Goal: Task Accomplishment & Management: Complete application form

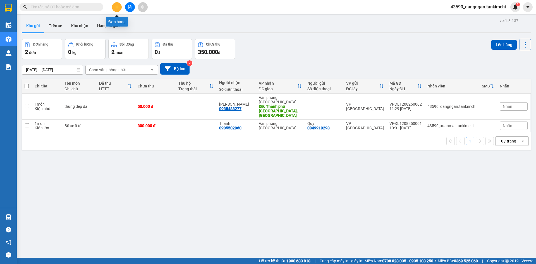
click at [116, 3] on button at bounding box center [117, 7] width 10 height 10
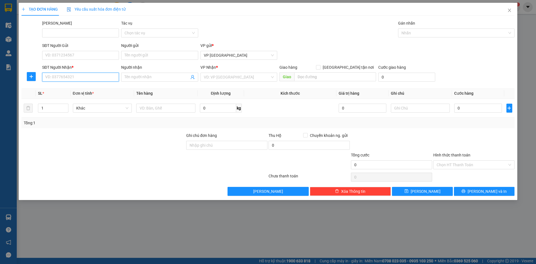
click at [91, 75] on input "SĐT Người Nhận *" at bounding box center [80, 77] width 77 height 9
click at [92, 90] on div "0373955347 - Sương" at bounding box center [81, 88] width 70 height 6
type input "0373955347"
type input "Sương"
type input "Hội An"
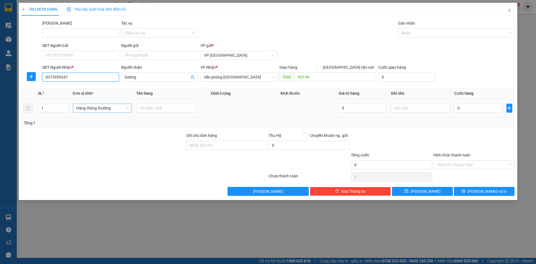
click at [116, 111] on span "Hàng thông thường" at bounding box center [102, 108] width 52 height 8
type input "0373955347"
type input "thùng n"
click at [109, 121] on div "Thùng nhỏ" at bounding box center [102, 119] width 52 height 6
click at [140, 108] on input "text" at bounding box center [165, 108] width 59 height 9
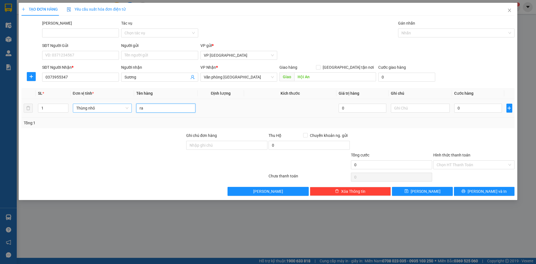
type input "r"
drag, startPoint x: 183, startPoint y: 109, endPoint x: 160, endPoint y: 112, distance: 23.8
click at [160, 112] on input "Rau củ quả 200000" at bounding box center [165, 108] width 59 height 9
type input "Rau củ quả"
click at [467, 105] on input "0" at bounding box center [477, 108] width 47 height 9
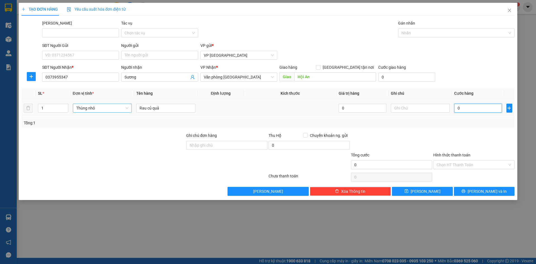
paste input "200.00"
type input "200.000"
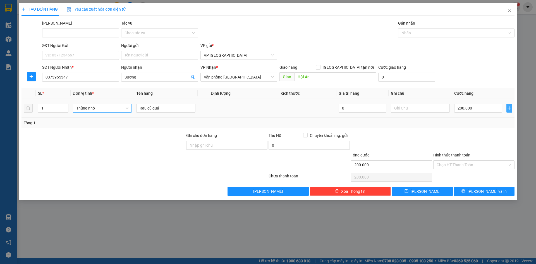
click at [508, 107] on icon "plus" at bounding box center [509, 108] width 4 height 4
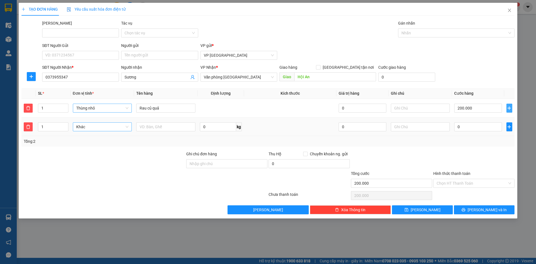
click at [97, 124] on span "Khác" at bounding box center [102, 127] width 52 height 8
type input "thùng x"
click at [99, 138] on div "Thùng xốp" at bounding box center [102, 138] width 52 height 6
click at [149, 127] on input "text" at bounding box center [165, 126] width 59 height 9
drag, startPoint x: 180, startPoint y: 111, endPoint x: 138, endPoint y: 109, distance: 41.9
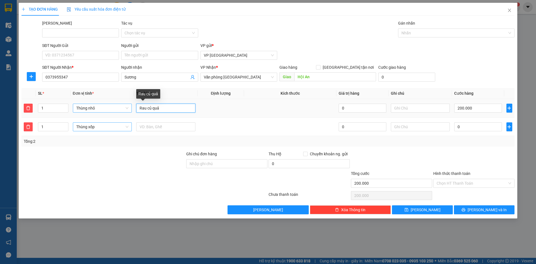
click at [138, 109] on input "Rau củ quả" at bounding box center [165, 108] width 59 height 9
click at [162, 125] on input "text" at bounding box center [165, 126] width 59 height 9
paste input "Rau củ quả"
type input "Rau củ quả"
click at [454, 185] on input "Hình thức thanh toán" at bounding box center [472, 183] width 71 height 8
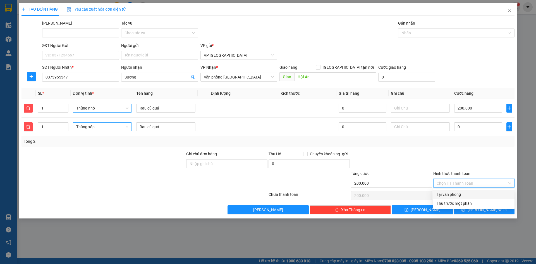
click at [452, 194] on div "Tại văn phòng" at bounding box center [474, 194] width 75 height 6
type input "0"
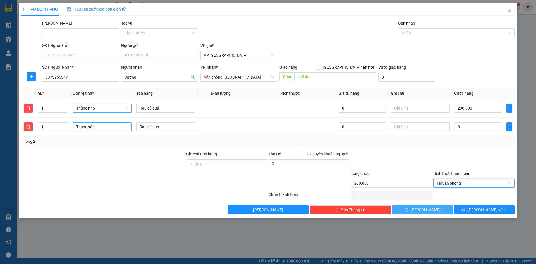
click at [411, 212] on button "[PERSON_NAME]" at bounding box center [422, 209] width 61 height 9
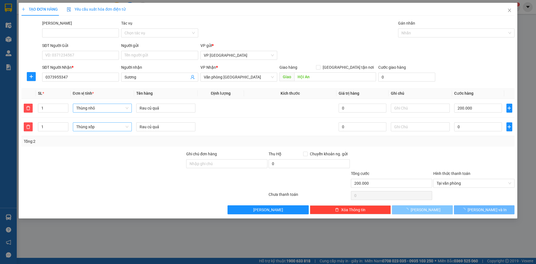
type input "0"
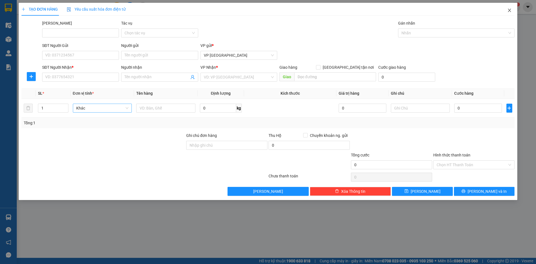
click at [509, 12] on icon "close" at bounding box center [509, 10] width 4 height 4
